Goal: Task Accomplishment & Management: Manage account settings

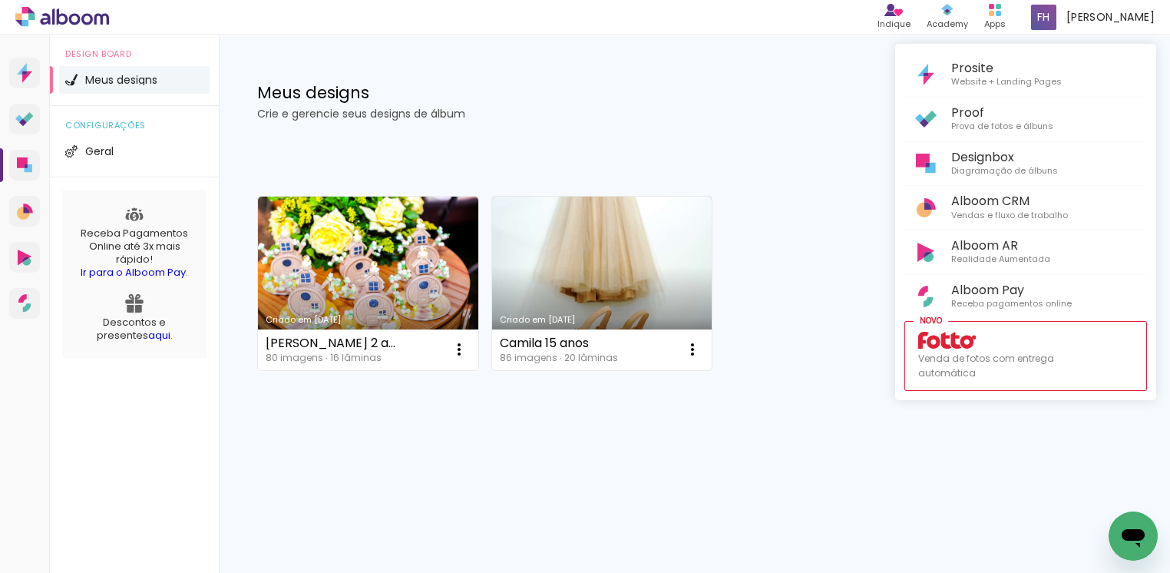
click at [459, 355] on div at bounding box center [585, 286] width 1170 height 573
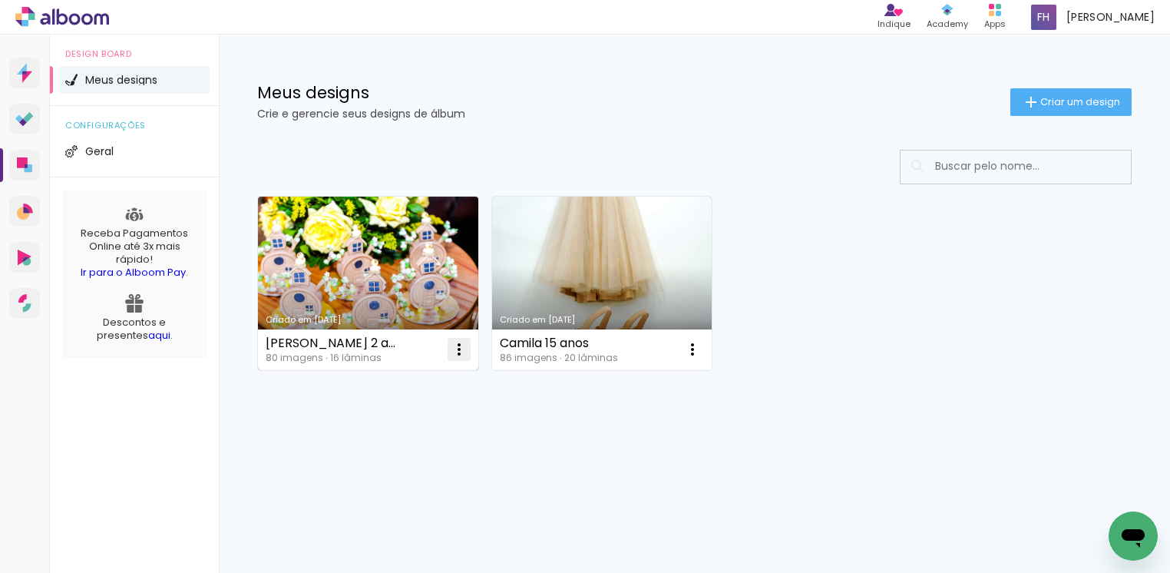
click at [457, 355] on iron-icon at bounding box center [459, 349] width 18 height 18
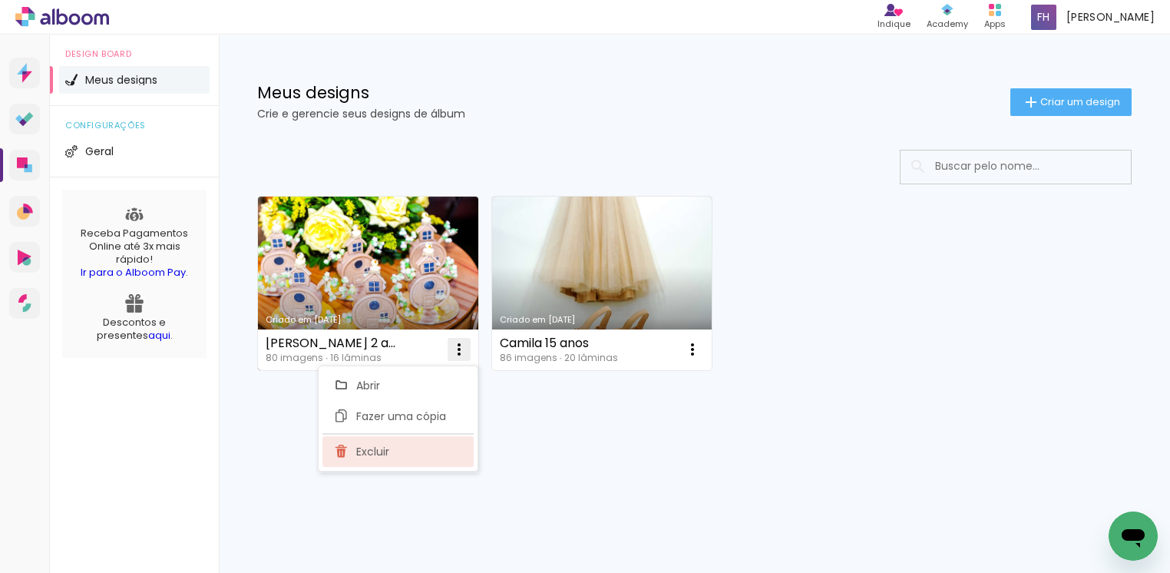
click at [385, 446] on span "Excluir" at bounding box center [372, 451] width 33 height 11
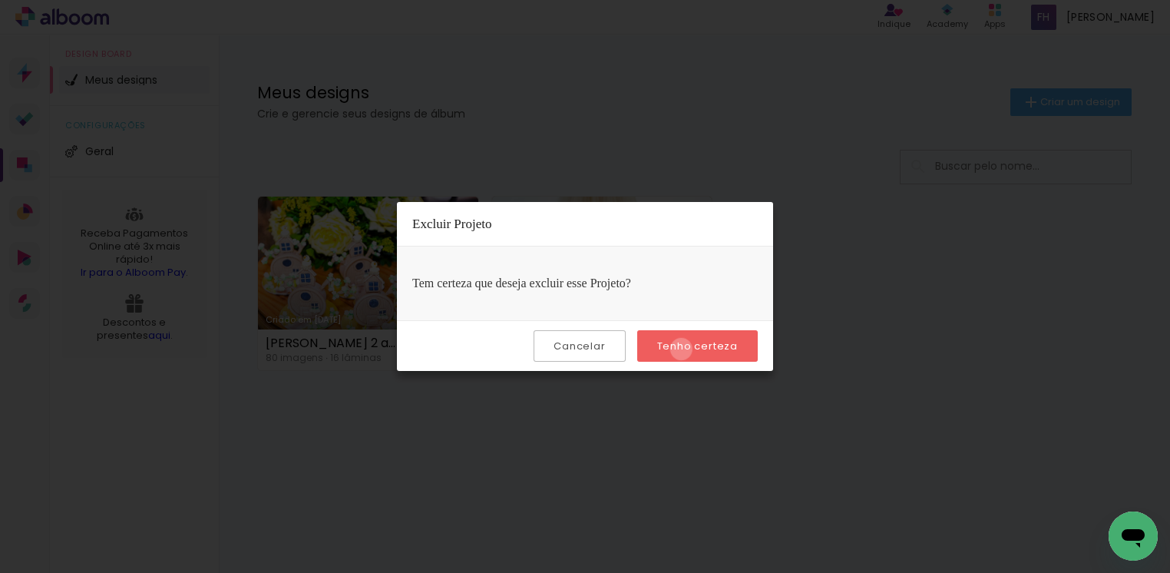
click at [0, 0] on slot "Tenho certeza" at bounding box center [0, 0] width 0 height 0
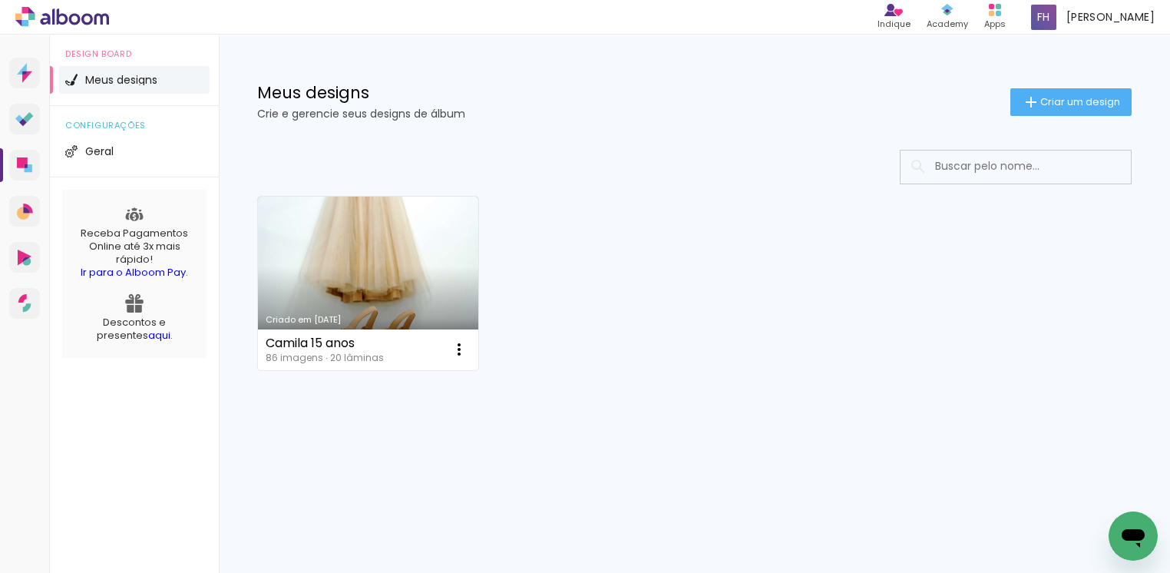
click at [609, 450] on div "Criado em 12/09/25 Camila 15 anos 86 imagens ∙ 20 lâminas Abrir Fazer uma cópia…" at bounding box center [694, 323] width 951 height 379
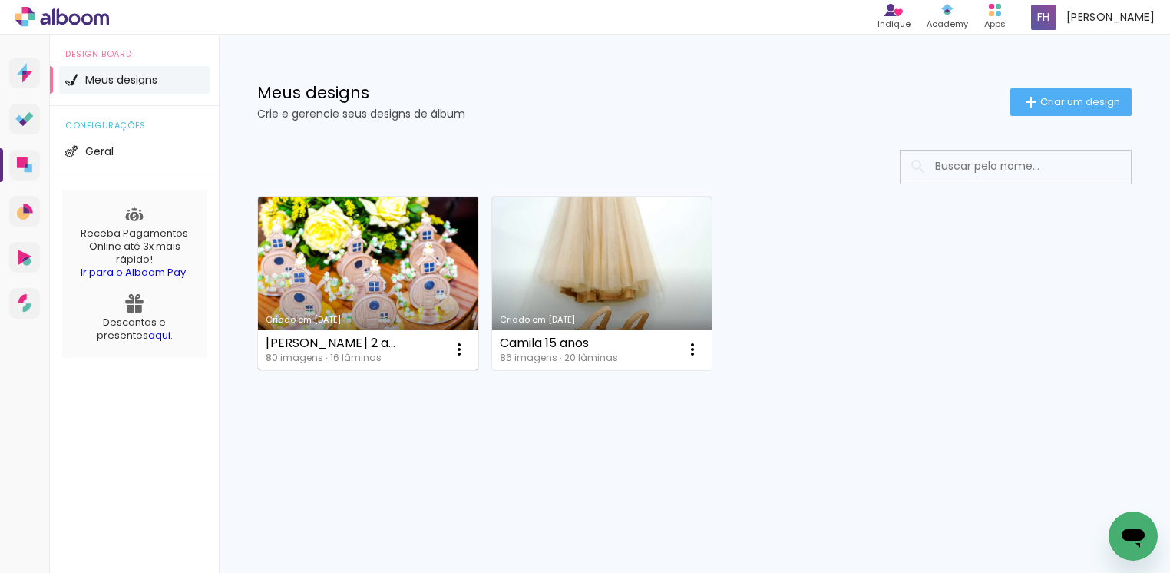
click at [405, 255] on link "Criado em [DATE]" at bounding box center [368, 283] width 220 height 173
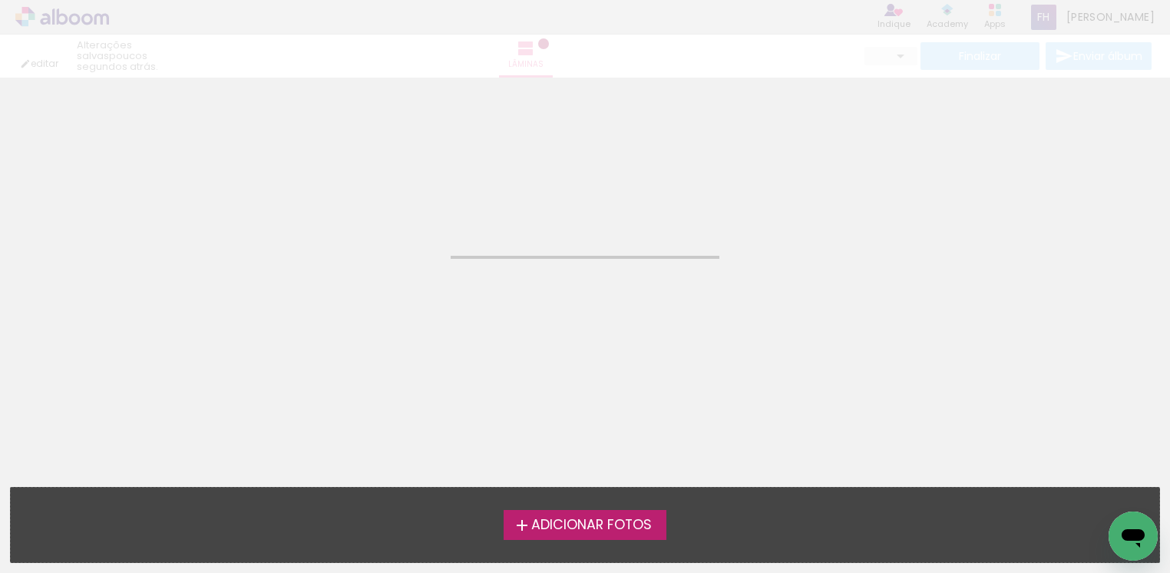
click at [405, 255] on neon-animated-pages "Confirmar Cancelar" at bounding box center [585, 325] width 1170 height 495
